Goal: Find contact information: Find contact information

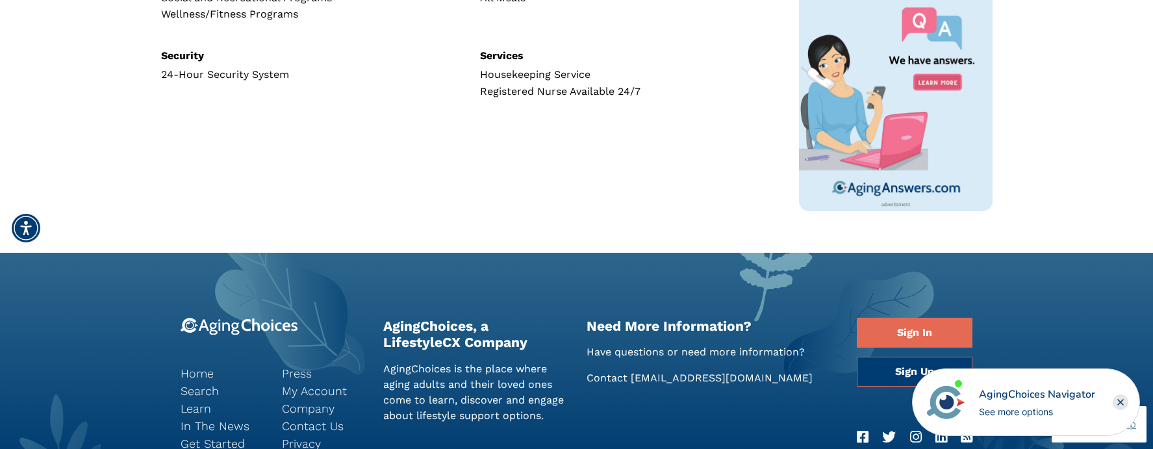
scroll to position [700, 0]
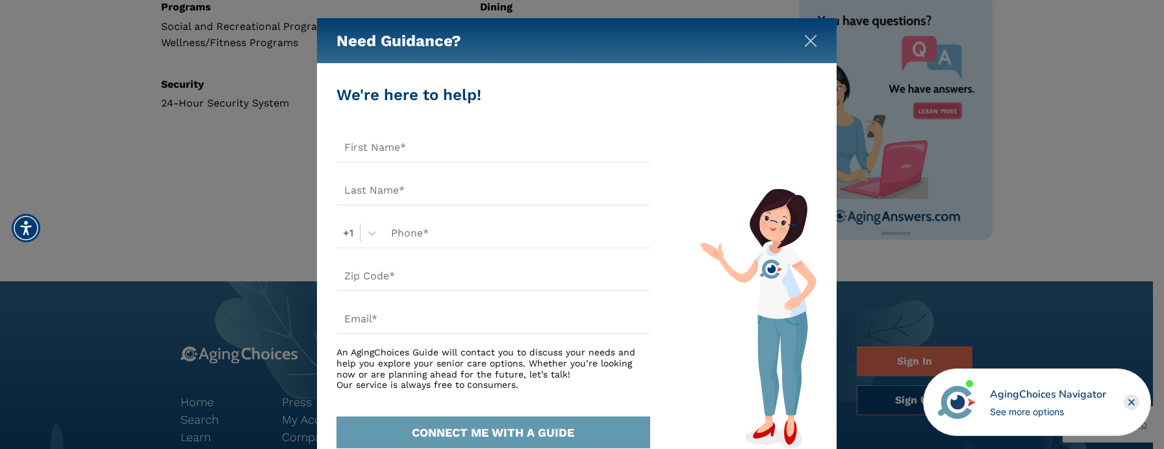
click at [811, 41] on img "Close" at bounding box center [810, 40] width 13 height 13
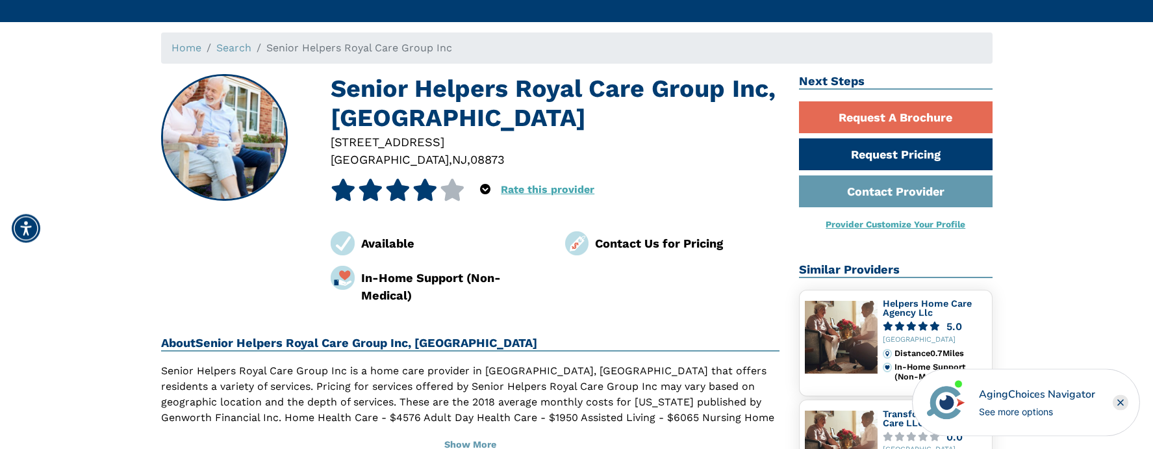
scroll to position [38, 0]
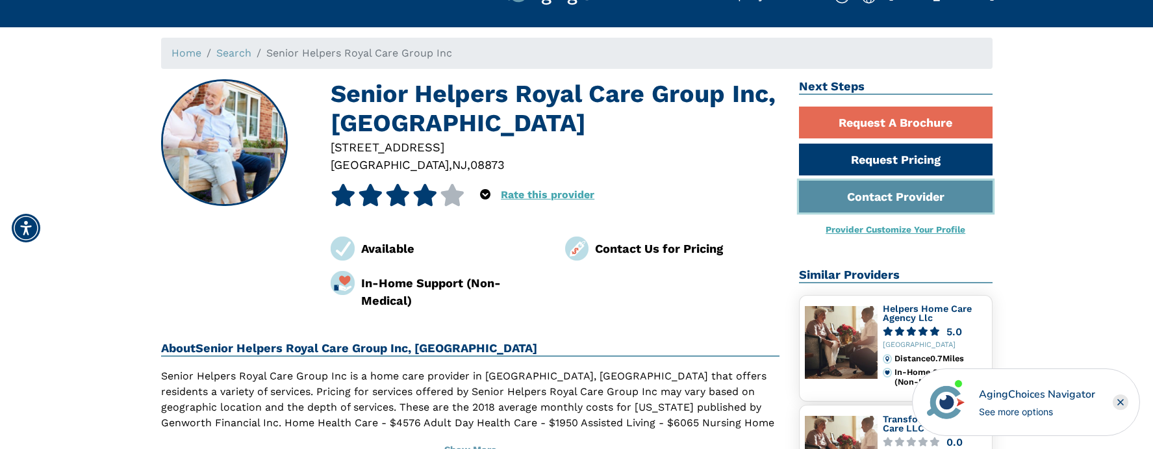
click at [889, 196] on link "Contact Provider" at bounding box center [896, 197] width 194 height 32
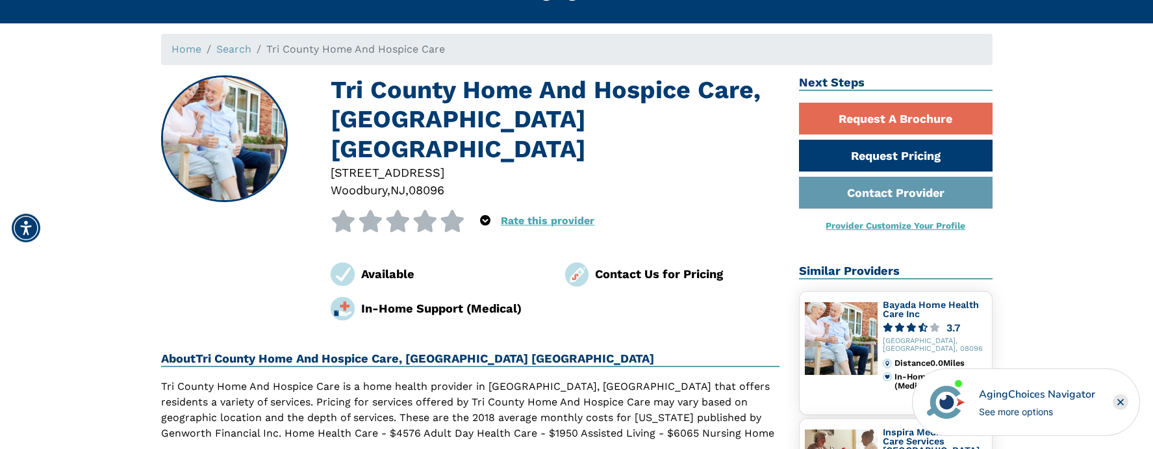
scroll to position [66, 0]
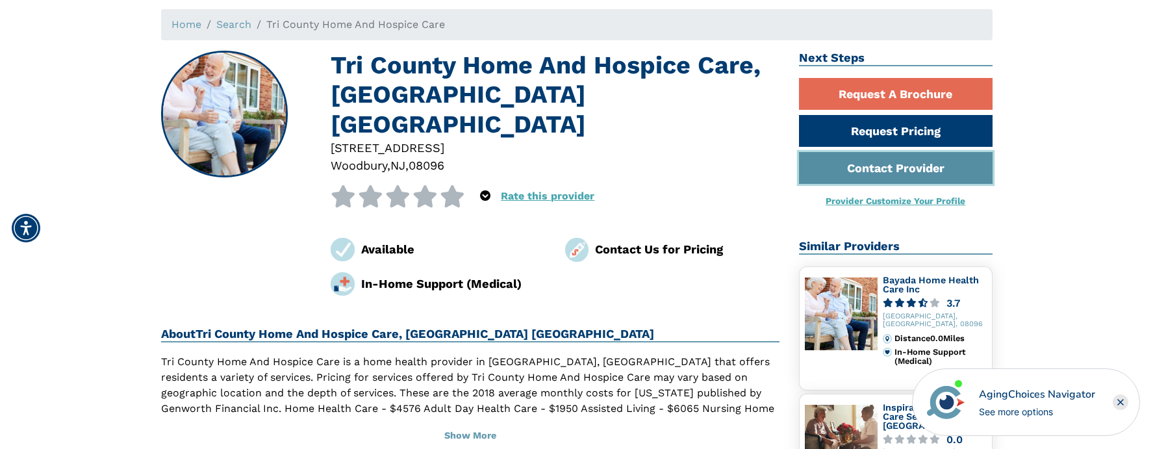
click at [860, 169] on link "Contact Provider" at bounding box center [896, 168] width 194 height 32
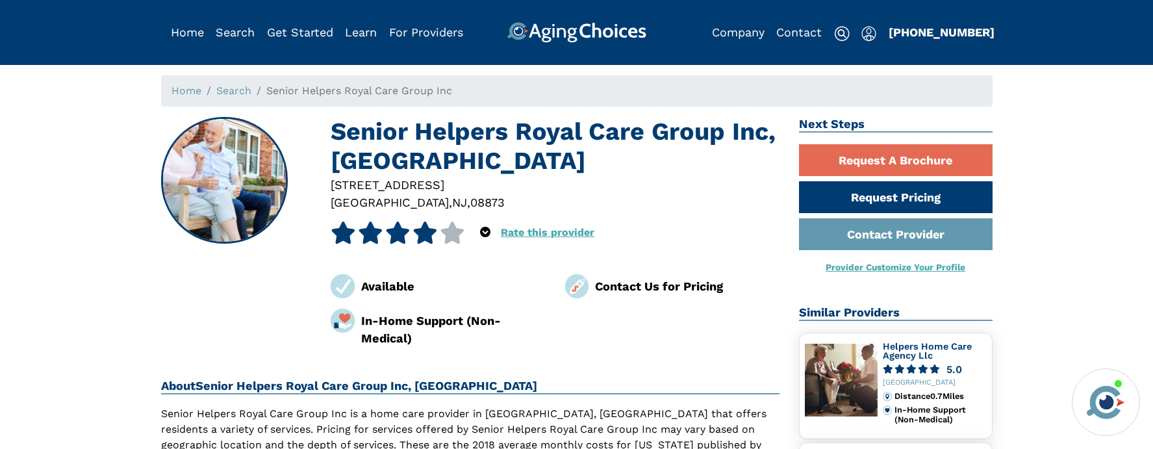
scroll to position [38, 0]
